Goal: Information Seeking & Learning: Learn about a topic

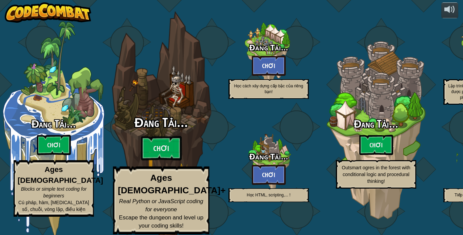
select select "vi"
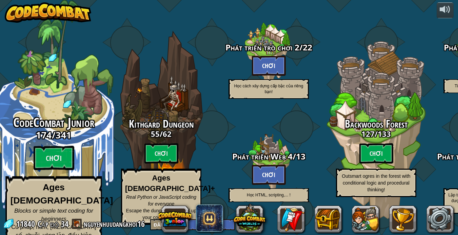
click at [73, 118] on span "CodeCombat Junior" at bounding box center [53, 123] width 81 height 18
select select "vi"
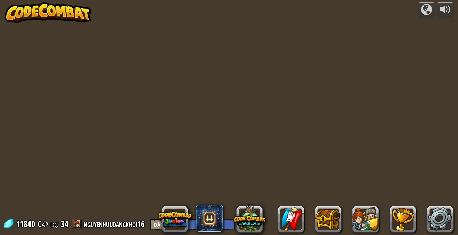
select select "vi"
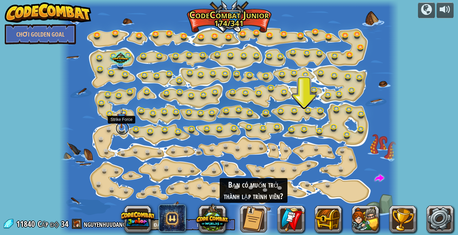
click at [121, 128] on link at bounding box center [123, 129] width 14 height 14
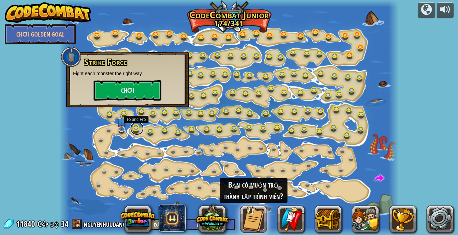
click at [137, 131] on link at bounding box center [137, 129] width 14 height 14
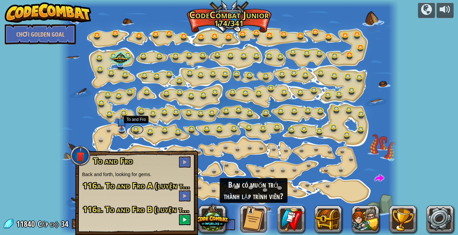
scroll to position [0, 0]
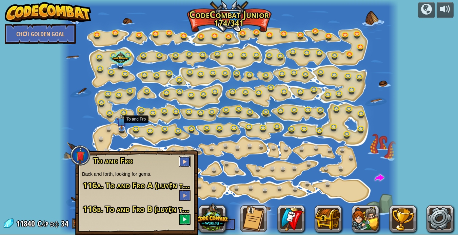
click at [186, 161] on span at bounding box center [184, 161] width 5 height 5
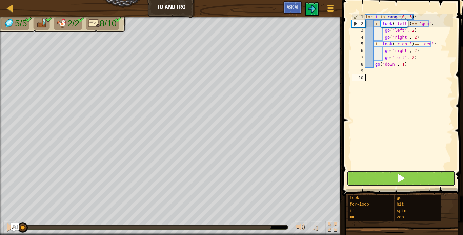
click at [409, 179] on button at bounding box center [401, 179] width 109 height 16
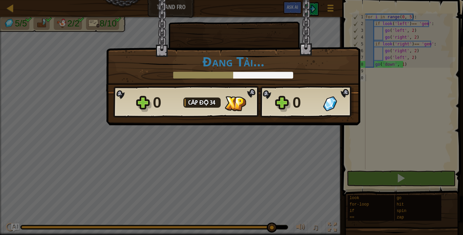
scroll to position [3, 0]
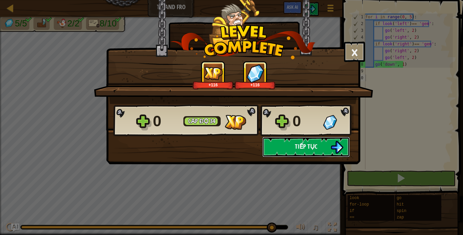
click at [294, 142] on button "Tiếp tục" at bounding box center [307, 147] width 88 height 20
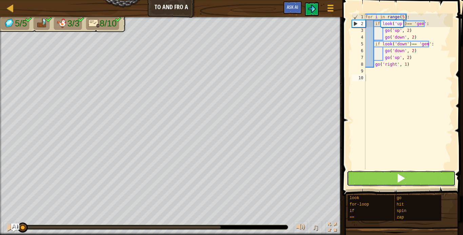
click at [402, 181] on span at bounding box center [401, 178] width 9 height 9
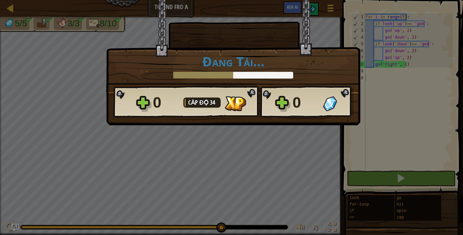
scroll to position [3, 0]
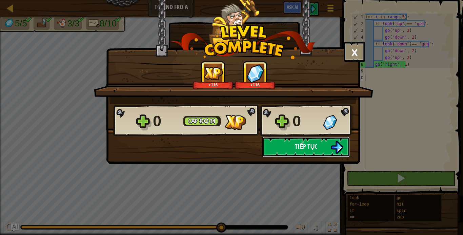
click at [306, 147] on span "Tiếp tục" at bounding box center [306, 146] width 22 height 8
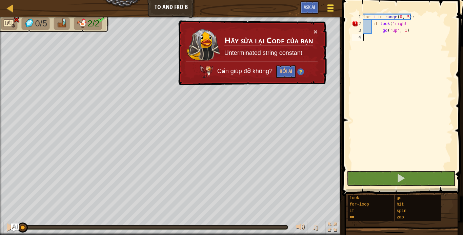
click at [331, 12] on span at bounding box center [331, 10] width 6 height 1
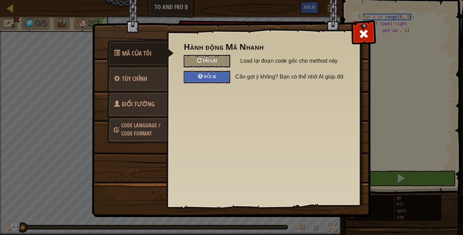
click at [217, 59] on span "Tải lại" at bounding box center [210, 60] width 15 height 6
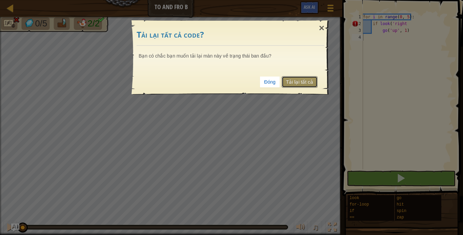
click at [303, 84] on link "Tải lại tất cả" at bounding box center [300, 82] width 36 height 12
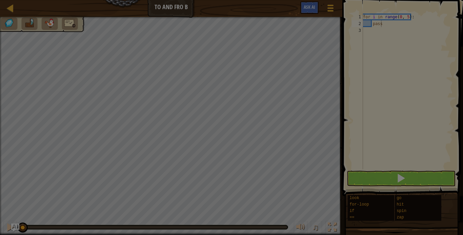
type textarea "pass"
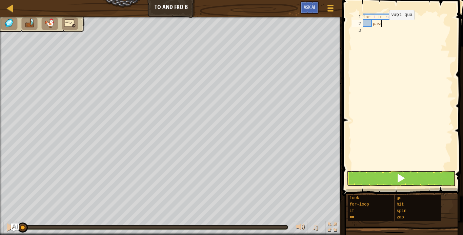
click at [384, 27] on div "for i in range ( 0 , 5 ) : pass" at bounding box center [407, 99] width 91 height 170
drag, startPoint x: 384, startPoint y: 26, endPoint x: 373, endPoint y: 25, distance: 11.2
click at [373, 25] on div "for i in range ( 0 , 5 ) : pass" at bounding box center [407, 99] width 91 height 170
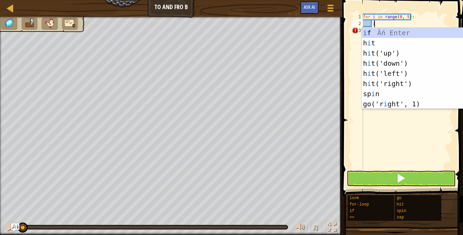
scroll to position [3, 1]
click at [385, 32] on div "i f Ấn Enter h i t Ấn Enter h i t('up') Ấn Enter h i t('down') Ấn Enter h i t('…" at bounding box center [423, 79] width 123 height 102
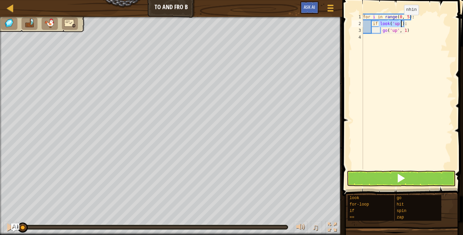
click at [399, 22] on div "for i in range ( 0 , 5 ) : if look ( 'up' ) : go ( 'up' , 1 )" at bounding box center [407, 92] width 91 height 156
click at [398, 22] on div "for i in range ( 0 , 5 ) : if look ( 'up' ) : go ( 'up' , 1 )" at bounding box center [407, 99] width 91 height 170
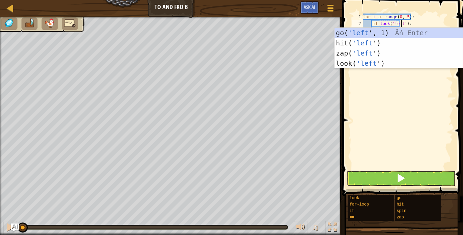
scroll to position [3, 3]
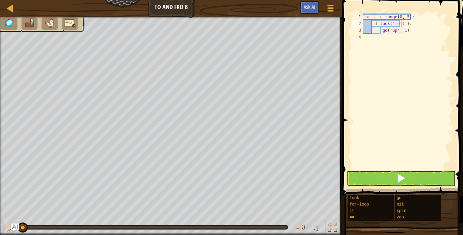
click at [452, 108] on div "if look('left'): 1 2 3 4 for i in range ( 0 , 5 ) : if look ( 'left' ) : go ( '…" at bounding box center [402, 111] width 123 height 216
drag, startPoint x: 407, startPoint y: 29, endPoint x: 382, endPoint y: 32, distance: 24.6
click at [382, 32] on div "for i in range ( 0 , 5 ) : if look ( 'left' ) : go ( 'up' , 1 )" at bounding box center [407, 99] width 91 height 170
type textarea "go('up', 1)"
type textarea "g"
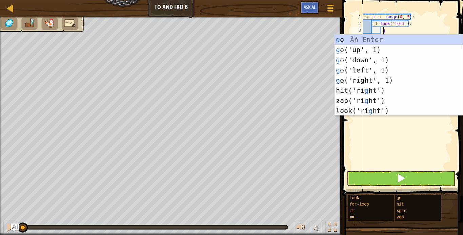
scroll to position [3, 1]
click at [362, 70] on div "g o Ấn Enter g o('up', 1) Ấn Enter g o('down', 1) Ấn Enter g o('left', 1) Ấn En…" at bounding box center [399, 86] width 128 height 102
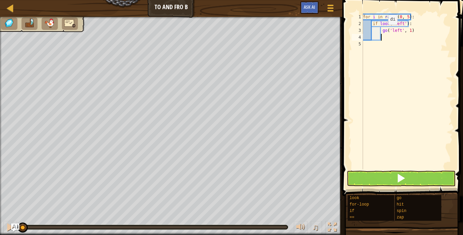
type textarea "g"
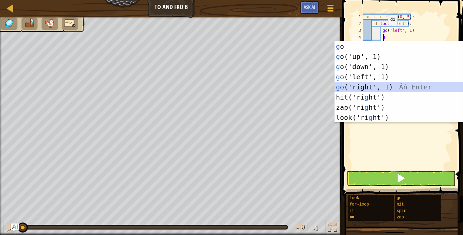
click at [355, 86] on div "g o Ấn Enter g o('up', 1) Ấn Enter g o('down', 1) Ấn Enter g o('left', 1) Ấn En…" at bounding box center [399, 92] width 128 height 102
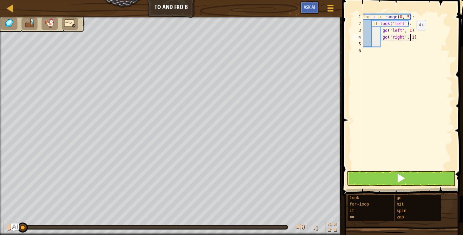
click at [411, 37] on div "for i in range ( 0 , 5 ) : if look ( 'left' ) : go ( 'left' , 1 ) go ( 'right' …" at bounding box center [407, 99] width 91 height 170
click at [407, 28] on div "for i in range ( 0 , 5 ) : if look ( 'left' ) : go ( 'left' , 1 ) go ( 'right' …" at bounding box center [407, 99] width 91 height 170
type textarea "go('left', 2)"
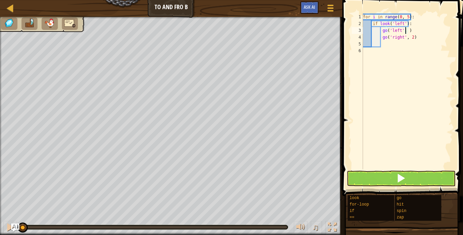
scroll to position [3, 4]
click at [402, 50] on div "for i in range ( 0 , 5 ) : if look ( 'left' ) : go ( 'left' , 2 ) go ( 'right' …" at bounding box center [407, 99] width 91 height 170
click at [404, 43] on div "for i in range ( 0 , 5 ) : if look ( 'left' ) : go ( 'left' , 2 ) go ( 'right' …" at bounding box center [407, 99] width 91 height 170
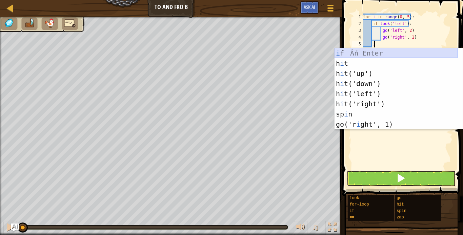
click at [371, 55] on div "i f Ấn Enter h i t Ấn Enter h i t('up') Ấn Enter h i t('down') Ấn Enter h i t('…" at bounding box center [396, 99] width 123 height 102
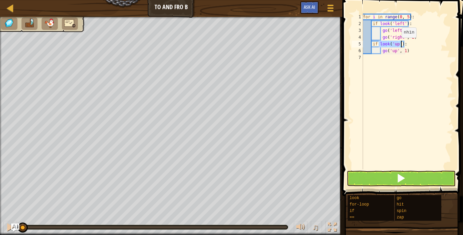
click at [396, 44] on div "for i in range ( 0 , 5 ) : if look ( 'left' ) : go ( 'left' , 2 ) go ( 'right' …" at bounding box center [407, 92] width 91 height 156
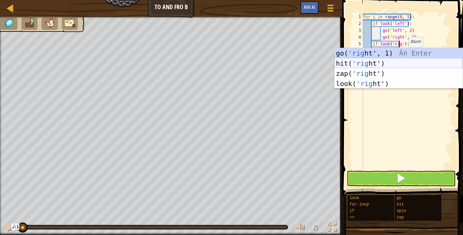
scroll to position [3, 3]
type textarea "if look('right'):"
click at [394, 117] on div "for i in range ( 0 , 5 ) : if look ( 'left' ) : go ( 'left' , 2 ) go ( 'right' …" at bounding box center [407, 99] width 91 height 170
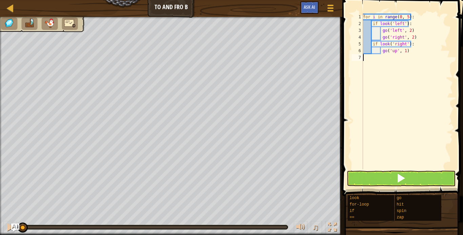
scroll to position [3, 0]
drag, startPoint x: 410, startPoint y: 52, endPoint x: 382, endPoint y: 52, distance: 27.5
click at [382, 52] on div "for i in range ( 0 , 5 ) : if look ( 'left' ) : go ( 'left' , 2 ) go ( 'right' …" at bounding box center [407, 99] width 91 height 170
type textarea "go('up', 1)"
type textarea "g"
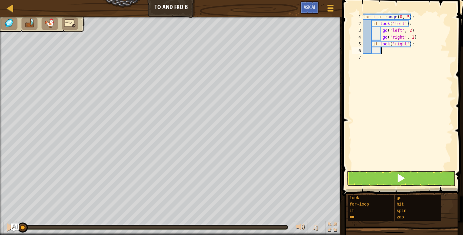
scroll to position [3, 1]
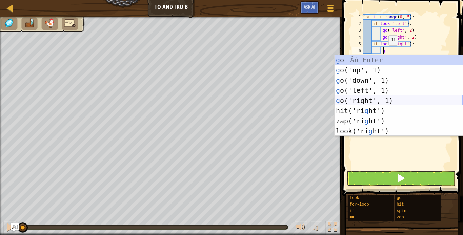
click at [360, 101] on div "g o Ấn Enter g o('up', 1) Ấn Enter g o('down', 1) Ấn Enter g o('left', 1) Ấn En…" at bounding box center [399, 106] width 128 height 102
type textarea "g"
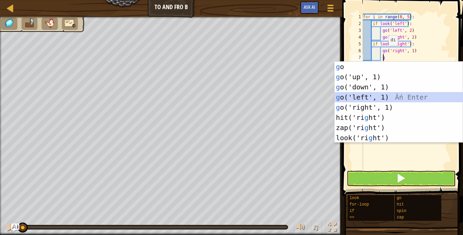
click at [367, 96] on div "g o Ấn Enter g o('up', 1) Ấn Enter g o('down', 1) Ấn Enter g o('left', 1) Ấn En…" at bounding box center [399, 113] width 128 height 102
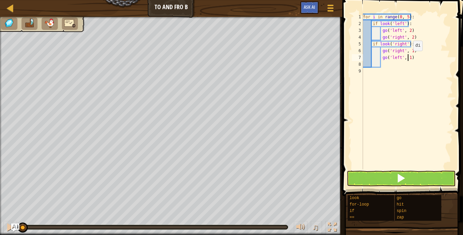
click at [408, 58] on div "for i in range ( 0 , 5 ) : if look ( 'left' ) : go ( 'left' , 2 ) go ( 'right' …" at bounding box center [407, 99] width 91 height 170
click at [410, 50] on div "for i in range ( 0 , 5 ) : if look ( 'left' ) : go ( 'left' , 2 ) go ( 'right' …" at bounding box center [407, 99] width 91 height 170
click at [404, 55] on div "for i in range ( 0 , 5 ) : if look ( 'left' ) : go ( 'left' , 2 ) go ( 'right' …" at bounding box center [407, 99] width 91 height 170
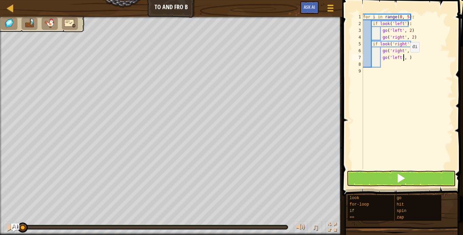
click at [405, 59] on div "for i in range ( 0 , 5 ) : if look ( 'left' ) : go ( 'left' , 2 ) go ( 'right' …" at bounding box center [407, 99] width 91 height 170
click at [409, 58] on div "for i in range ( 0 , 5 ) : if look ( 'left' ) : go ( 'left' , 2 ) go ( 'right' …" at bounding box center [407, 99] width 91 height 170
click at [405, 58] on div "for i in range ( 0 , 5 ) : if look ( 'left' ) : go ( 'left' , 2 ) go ( 'right' …" at bounding box center [407, 99] width 91 height 170
type textarea "go('left', 3)"
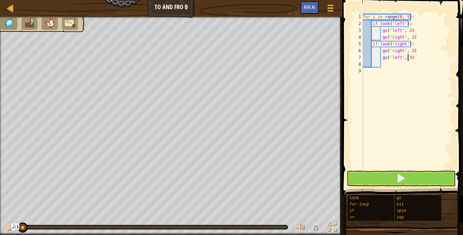
click at [390, 64] on div "for i in range ( 0 , 5 ) : if look ( 'left' ) : go ( 'left' , 2 ) go ( 'right' …" at bounding box center [407, 99] width 91 height 170
type textarea "g"
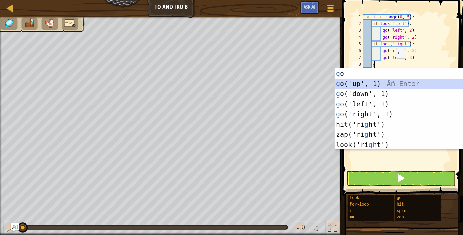
click at [383, 82] on div "g o Ấn Enter g o('up', 1) Ấn Enter g o('down', 1) Ấn Enter g o('left', 1) Ấn En…" at bounding box center [399, 120] width 128 height 102
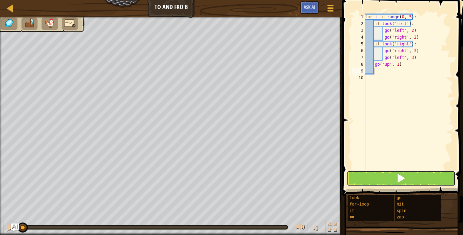
click at [379, 180] on button at bounding box center [401, 179] width 109 height 16
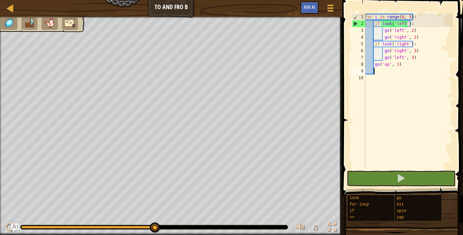
click at [415, 45] on div "for i in range ( 0 , 5 ) : if look ( 'left' ) : go ( 'left' , 2 ) go ( 'right' …" at bounding box center [408, 99] width 89 height 170
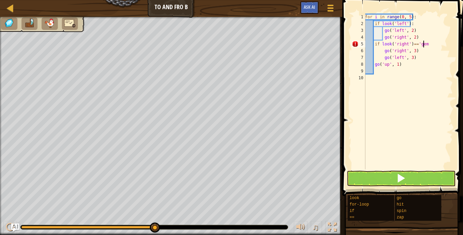
scroll to position [3, 5]
click at [410, 24] on div "for i in range ( 0 , 5 ) : if look ( 'left' ) : go ( 'left' , 2 ) go ( 'right' …" at bounding box center [408, 99] width 89 height 170
type textarea "if look('left')=='gem':"
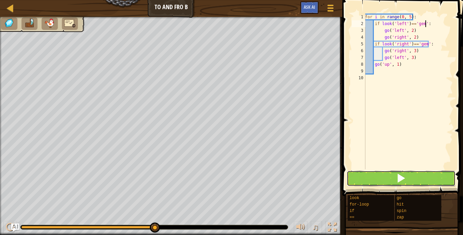
click at [415, 178] on button at bounding box center [401, 179] width 109 height 16
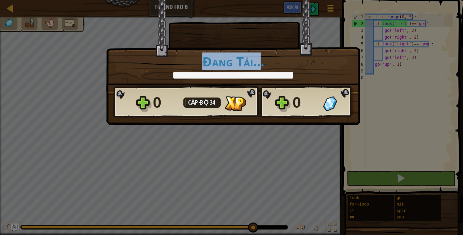
drag, startPoint x: 163, startPoint y: 68, endPoint x: 261, endPoint y: 70, distance: 97.4
click at [261, 69] on h1 "Đang Tải..." at bounding box center [233, 61] width 240 height 14
